Goal: Transaction & Acquisition: Purchase product/service

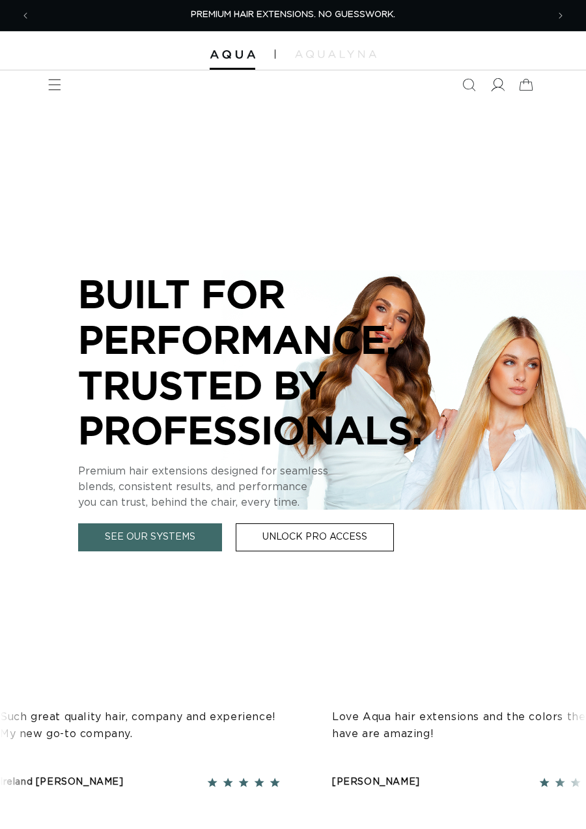
click at [500, 84] on icon at bounding box center [498, 85] width 14 height 14
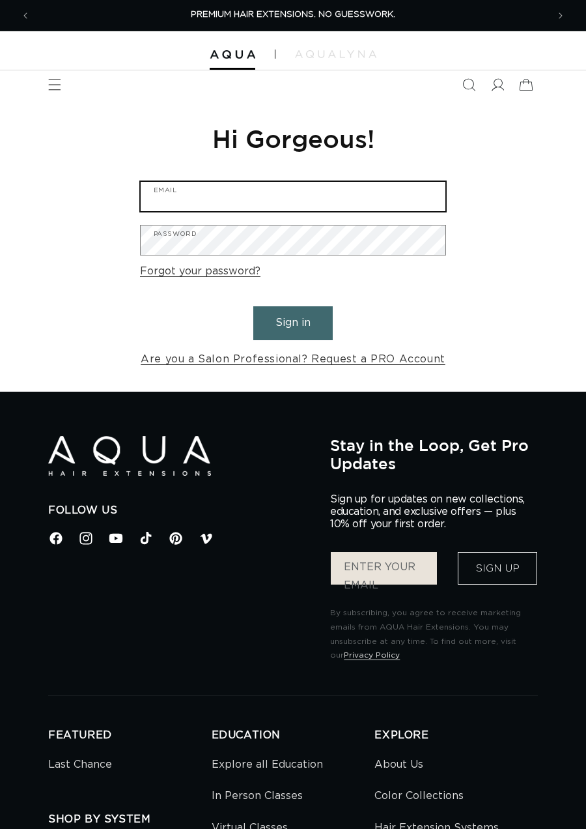
click at [347, 193] on input "Email" at bounding box center [293, 196] width 305 height 29
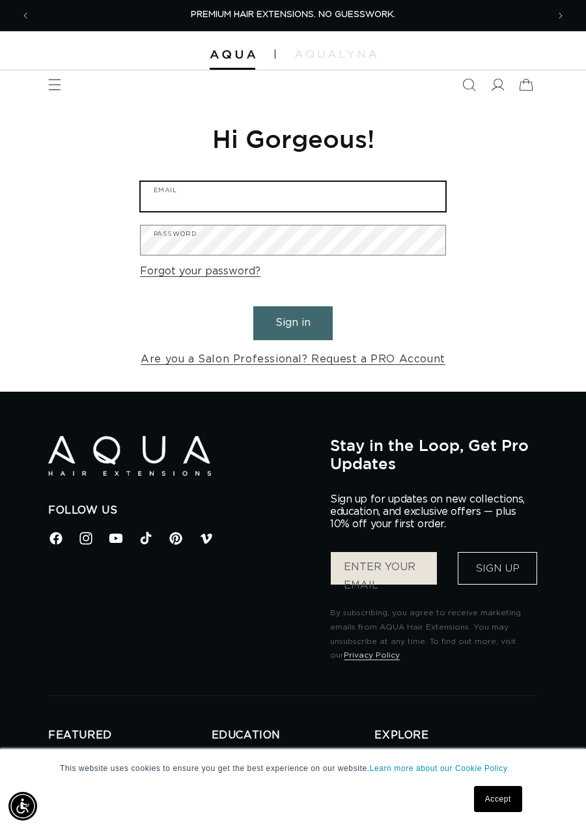
type input "kelseyrharden@yahoo.com"
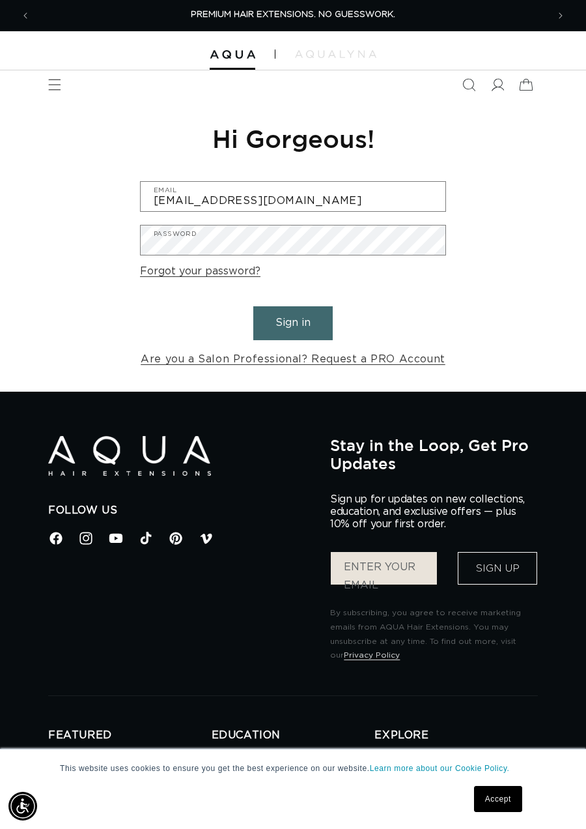
click at [304, 333] on button "Sign in" at bounding box center [292, 322] width 79 height 33
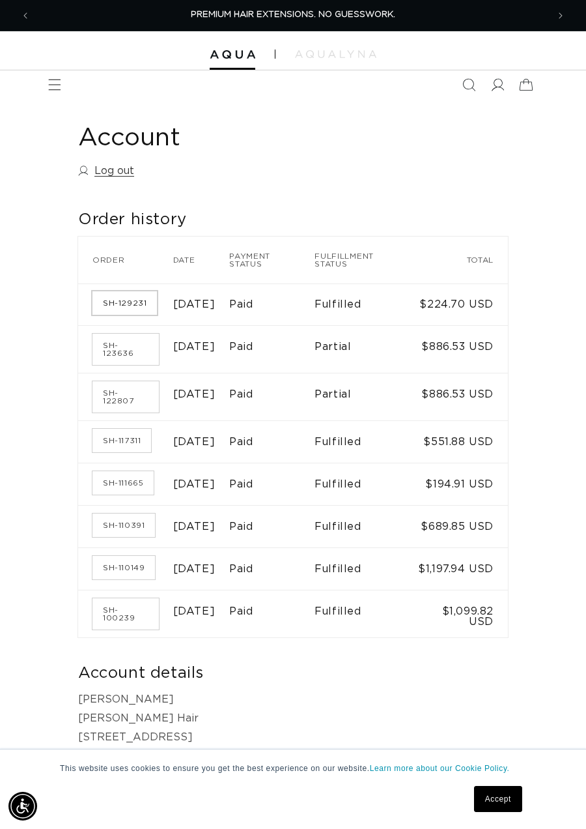
click at [124, 306] on link "SH-129231" at bounding box center [124, 302] width 64 height 23
click at [121, 354] on link "SH-123636" at bounding box center [125, 349] width 66 height 31
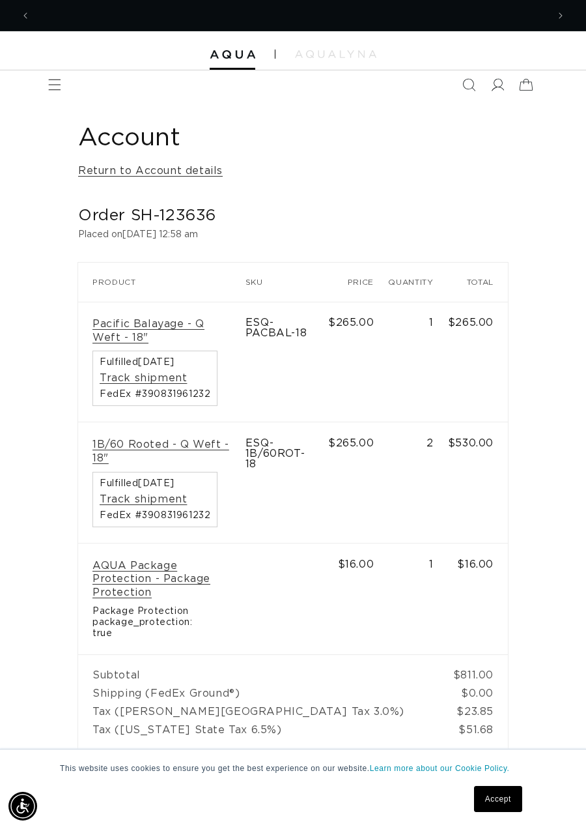
scroll to position [0, 517]
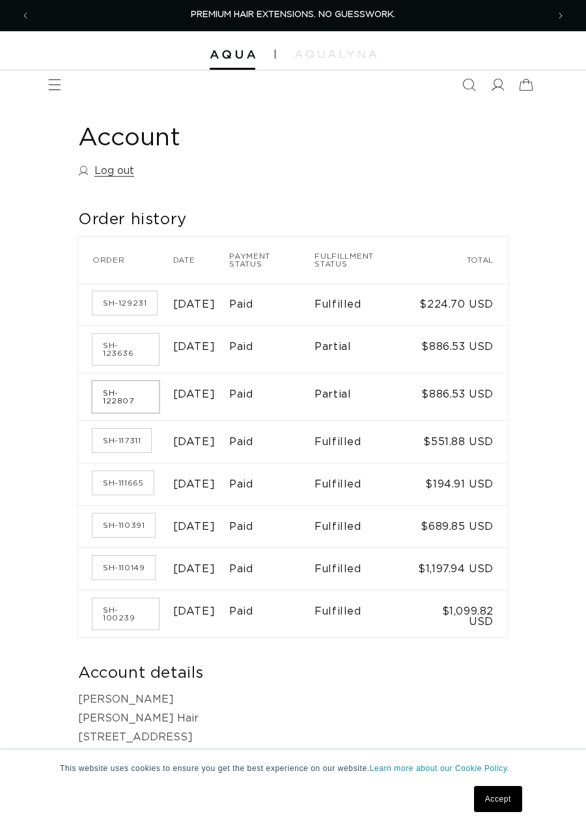
click at [119, 408] on link "SH-122807" at bounding box center [125, 396] width 66 height 31
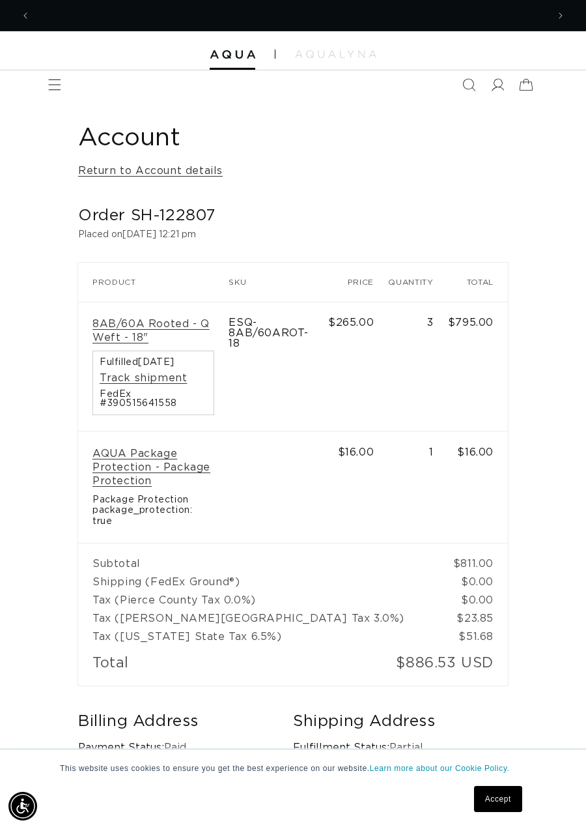
scroll to position [0, 517]
click at [117, 330] on link "8AB/60A Rooted - Q Weft - 18"" at bounding box center [153, 330] width 122 height 27
click at [123, 332] on link "8AB/60A Rooted - Q Weft - 18"" at bounding box center [153, 330] width 122 height 27
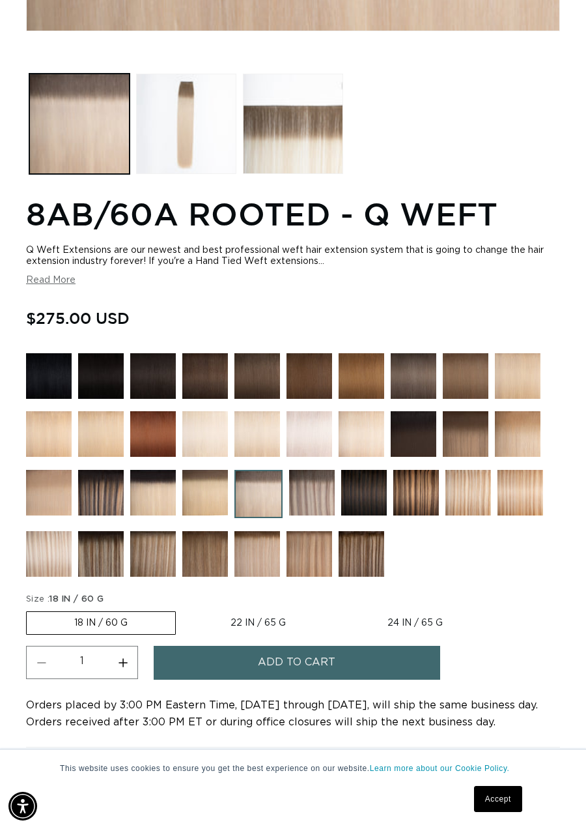
scroll to position [0, 517]
click at [120, 679] on button "Increase quantity for 8AB/60A Rooted - Q Weft" at bounding box center [122, 662] width 29 height 33
type input "2"
click at [316, 679] on span "Add to cart" at bounding box center [297, 662] width 78 height 33
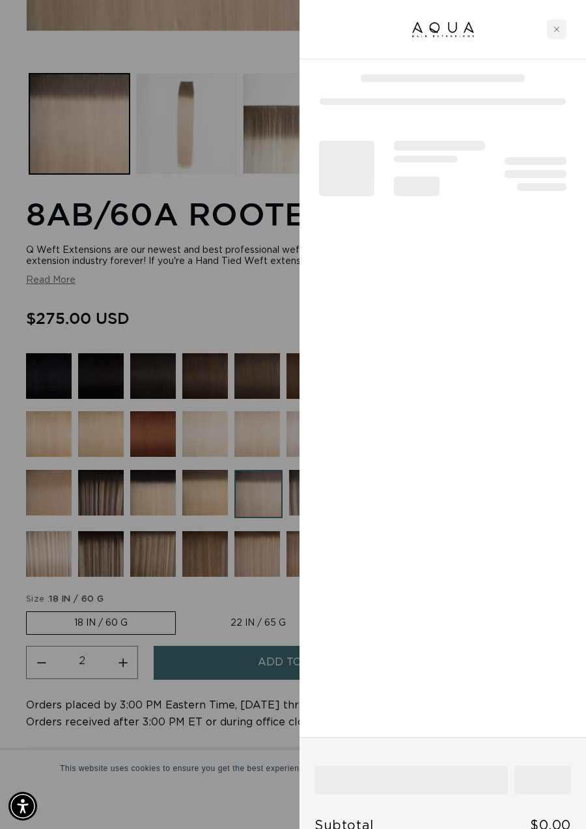
scroll to position [0, 517]
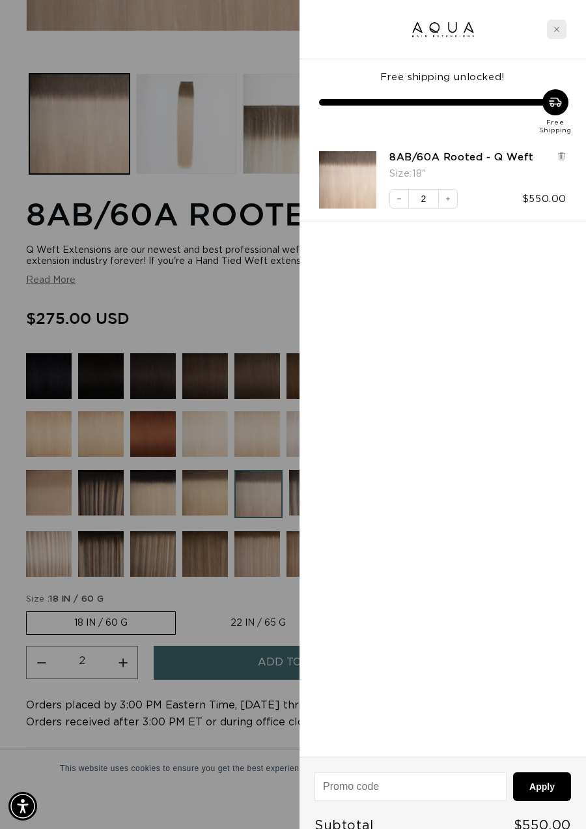
click at [558, 31] on icon "Close cart" at bounding box center [557, 29] width 7 height 7
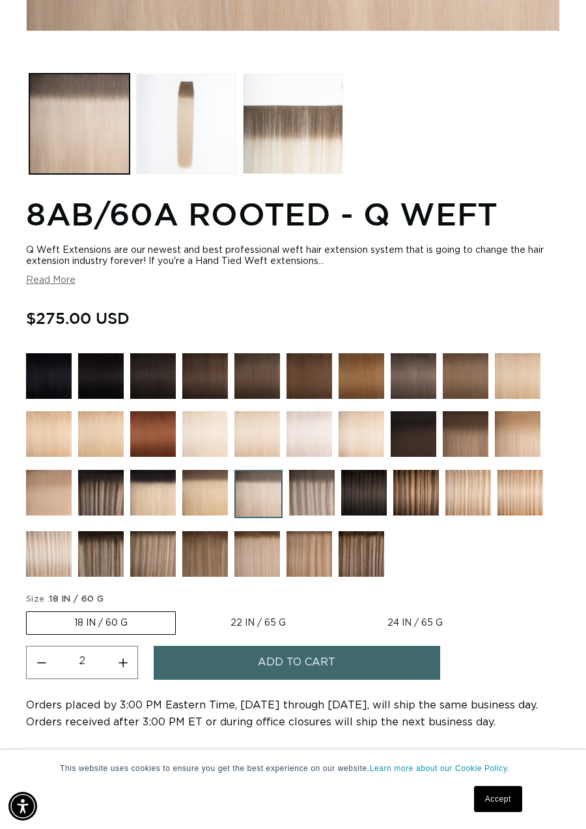
scroll to position [0, 1034]
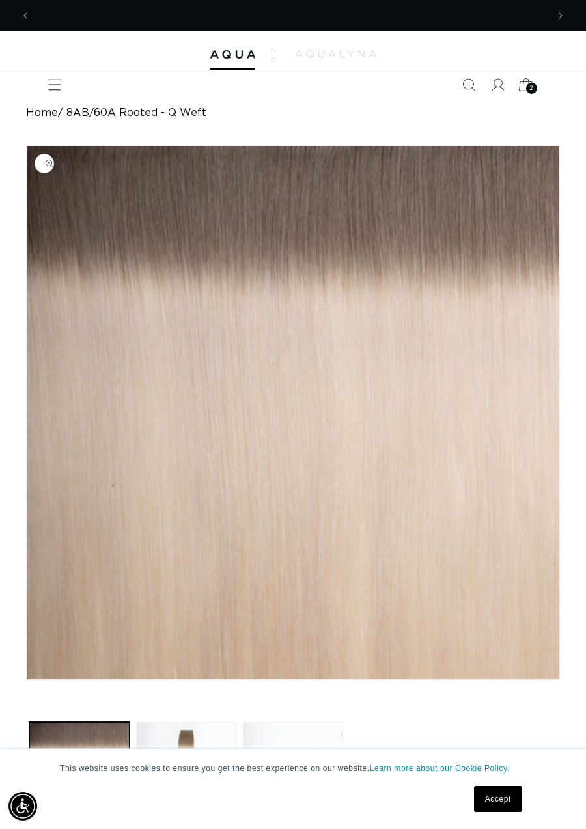
click at [529, 81] on icon at bounding box center [526, 85] width 14 height 12
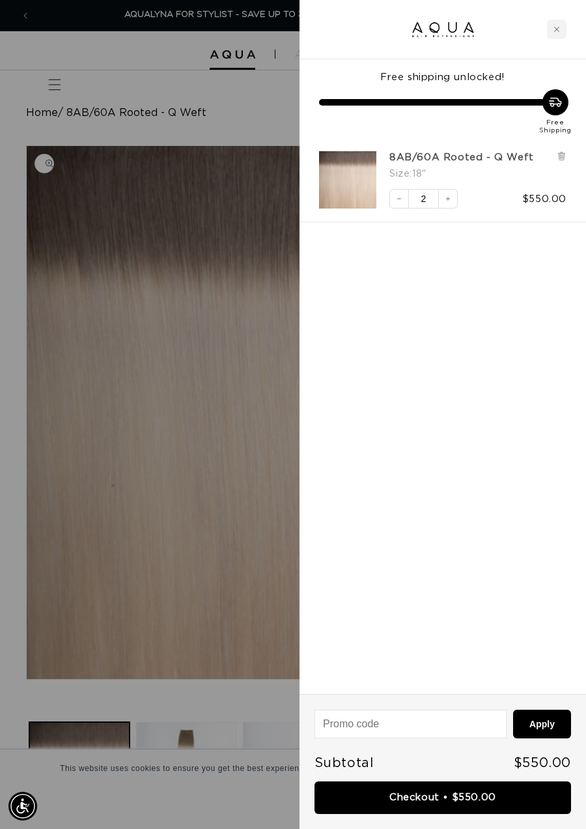
click at [484, 155] on link "8AB/60A Rooted - Q Weft" at bounding box center [462, 157] width 145 height 13
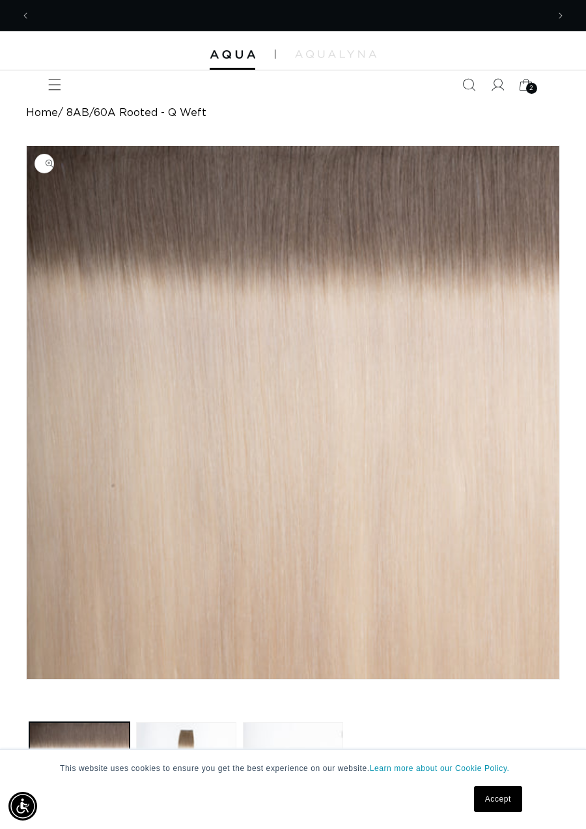
scroll to position [0, 517]
click at [530, 86] on span "2" at bounding box center [532, 88] width 5 height 11
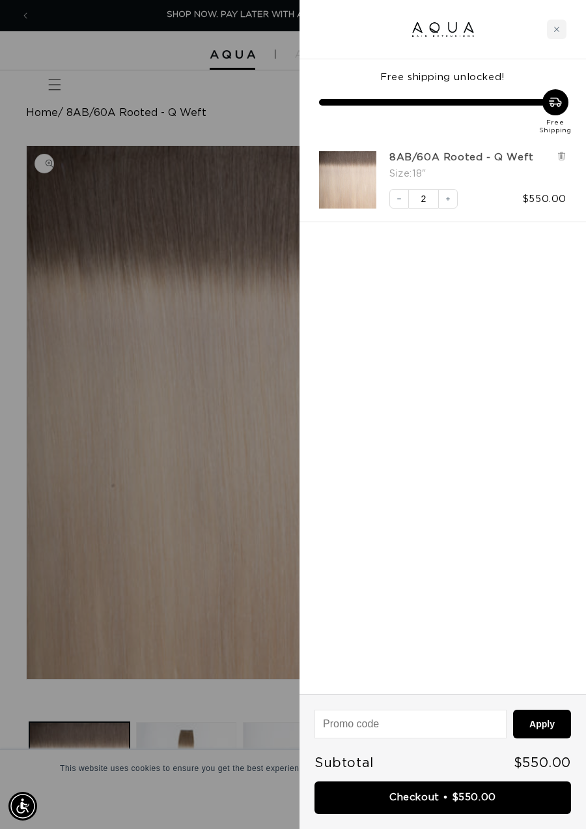
click at [447, 153] on link "8AB/60A Rooted - Q Weft" at bounding box center [462, 157] width 145 height 13
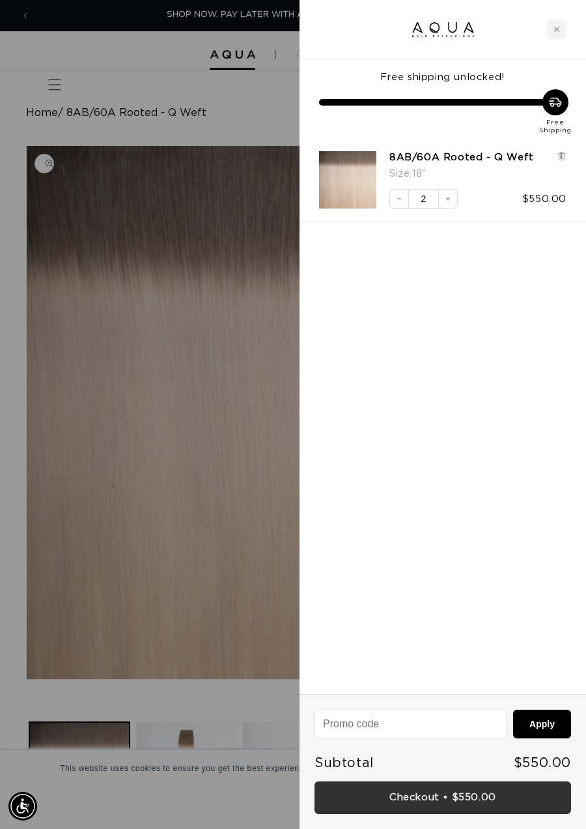
click at [474, 795] on link "Checkout • $550.00" at bounding box center [443, 797] width 257 height 33
